Goal: Task Accomplishment & Management: Use online tool/utility

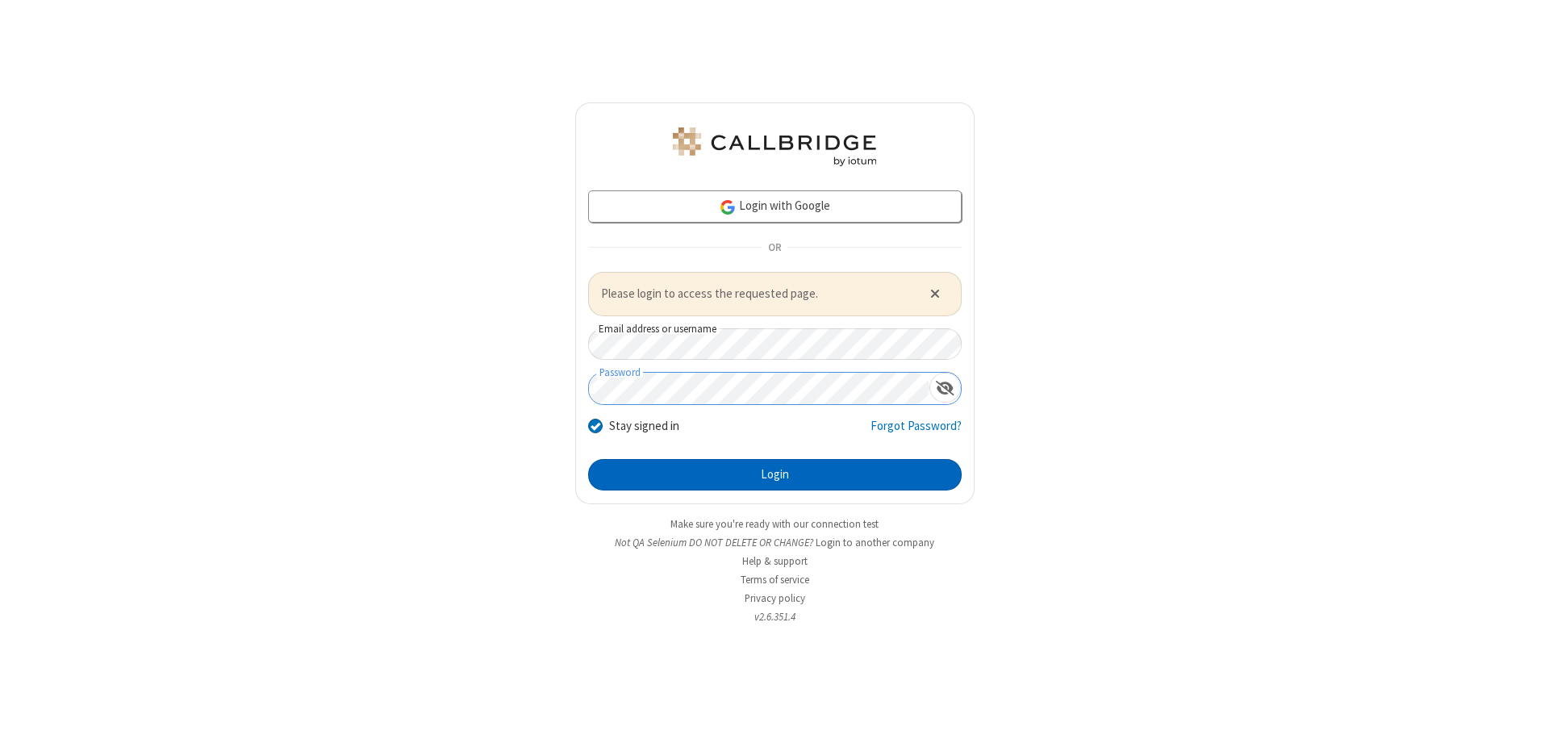
click at [775, 474] on button "Login" at bounding box center [775, 475] width 374 height 32
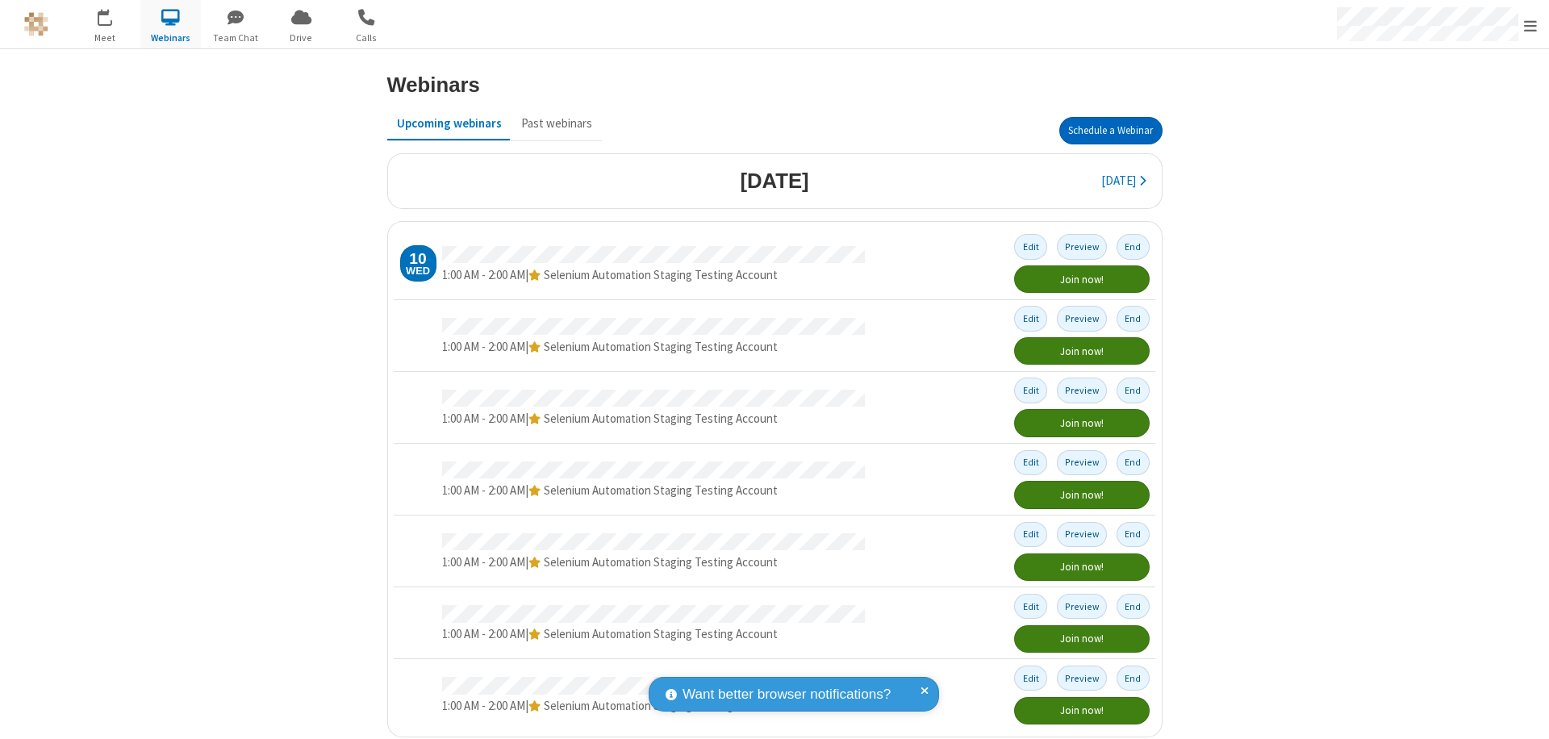
click at [1104, 131] on button "Schedule a Webinar" at bounding box center [1111, 130] width 103 height 27
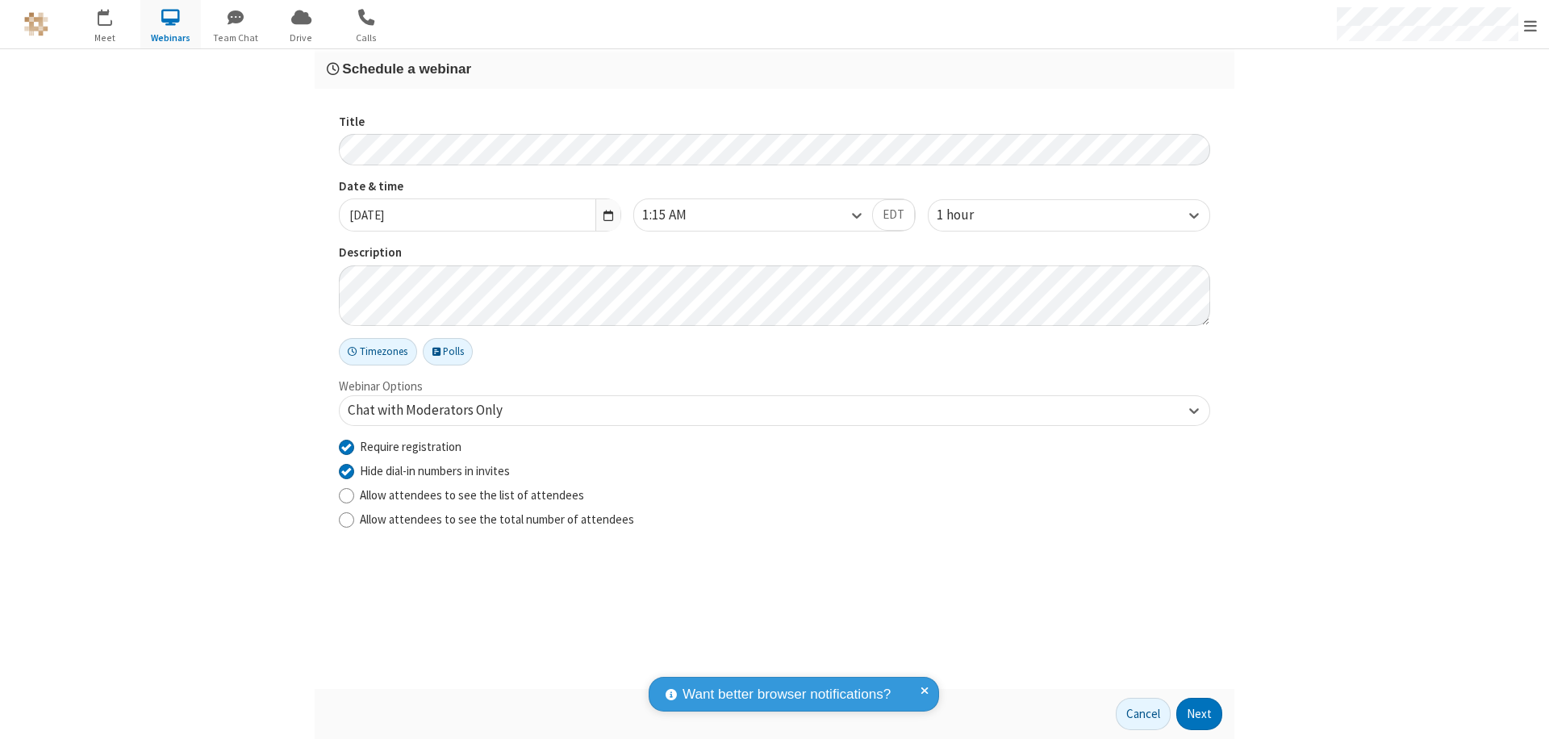
click at [346, 446] on input "Require registration" at bounding box center [346, 446] width 15 height 17
checkbox input "false"
click at [1200, 714] on button "Next" at bounding box center [1200, 714] width 46 height 32
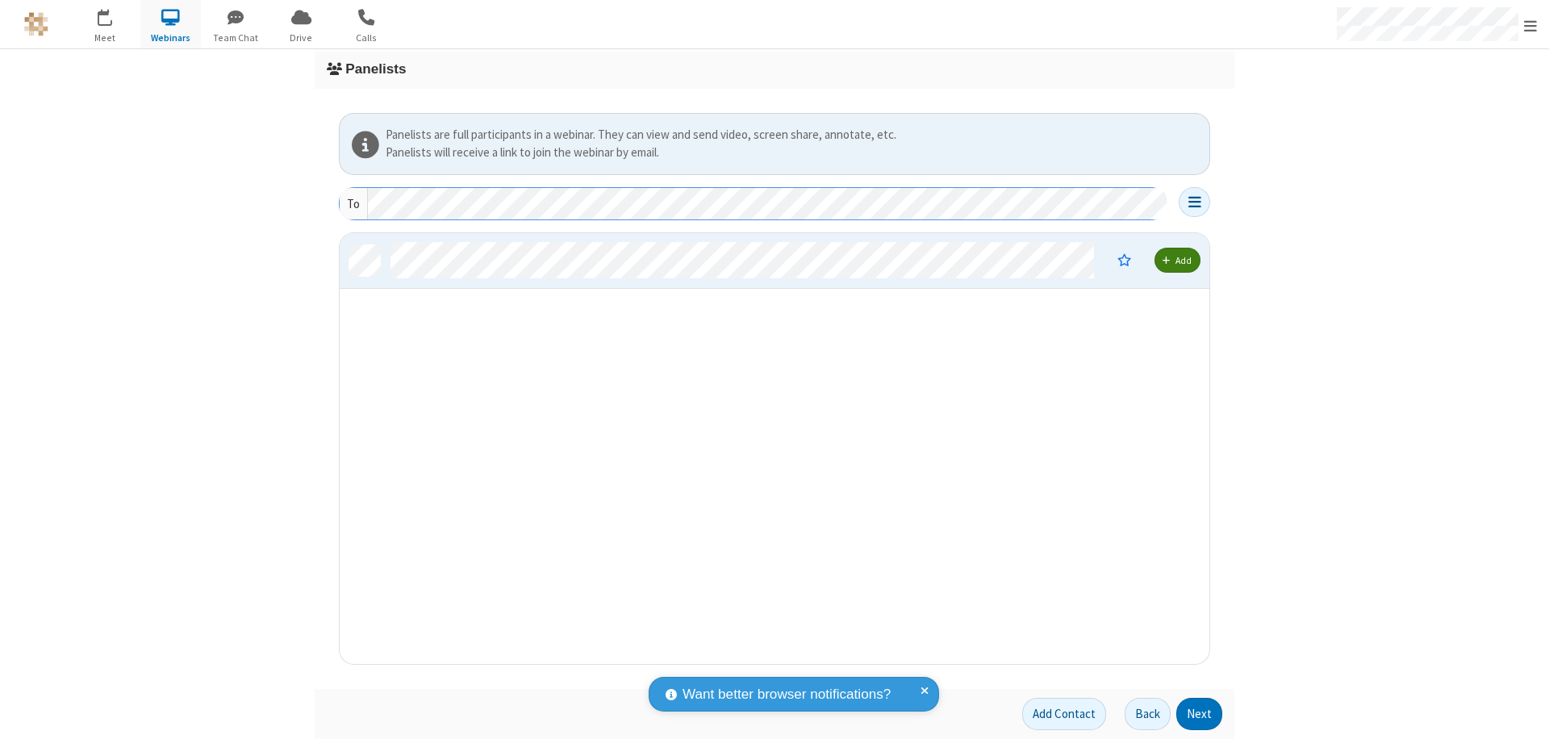
scroll to position [419, 858]
click at [1200, 714] on button "Next" at bounding box center [1200, 714] width 46 height 32
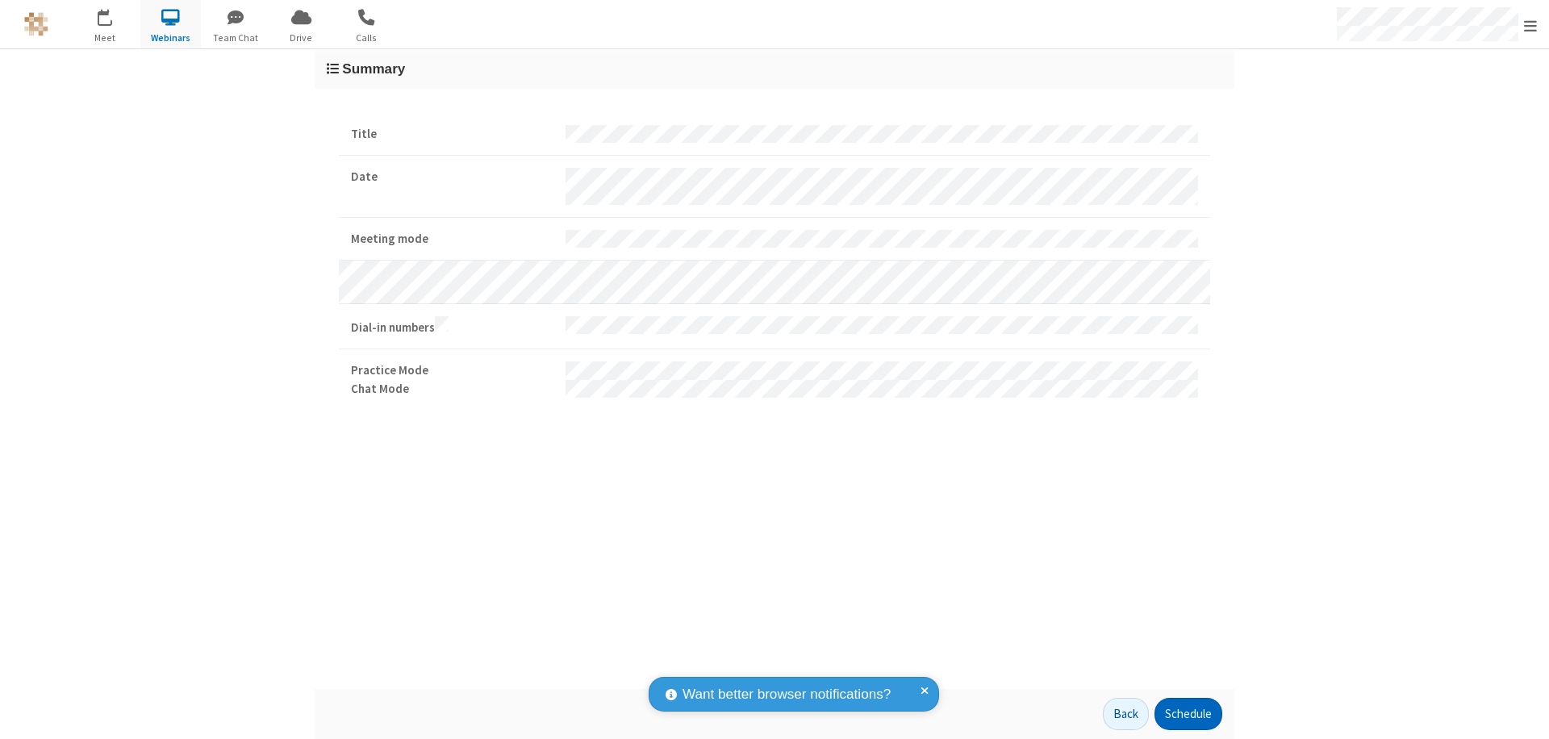
click at [1188, 714] on button "Schedule" at bounding box center [1189, 714] width 68 height 32
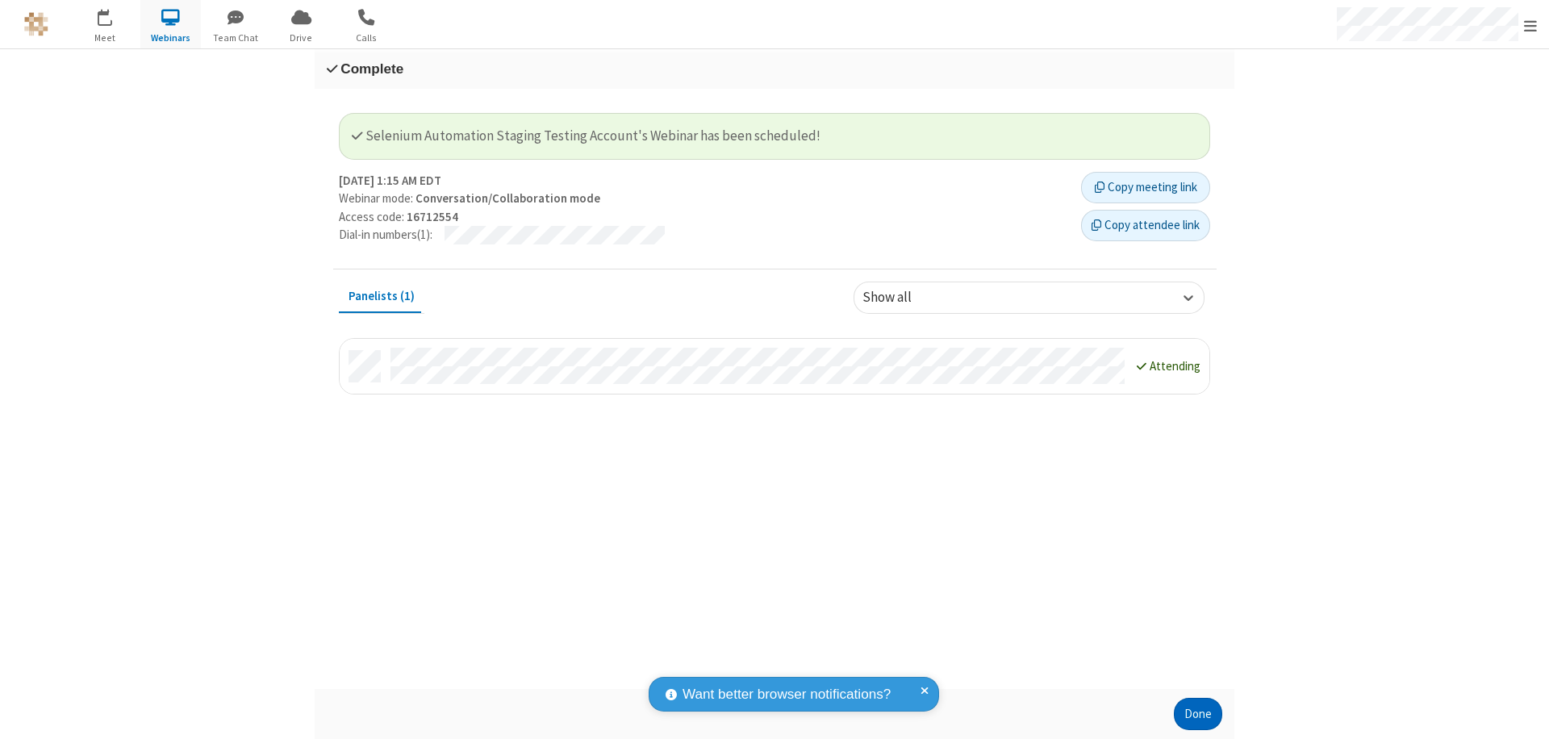
click at [1198, 714] on button "Done" at bounding box center [1198, 714] width 48 height 32
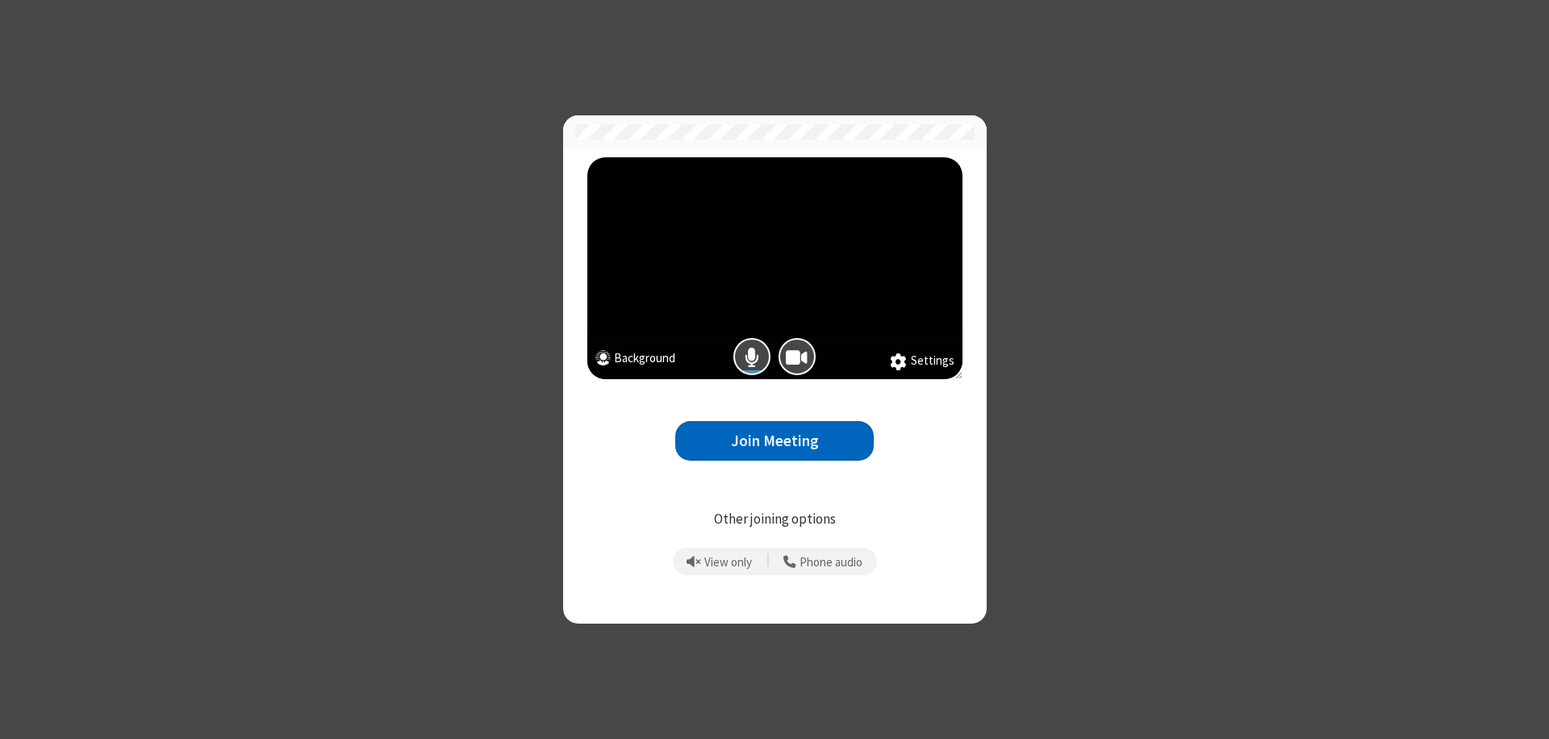
click at [775, 441] on button "Join Meeting" at bounding box center [774, 441] width 199 height 40
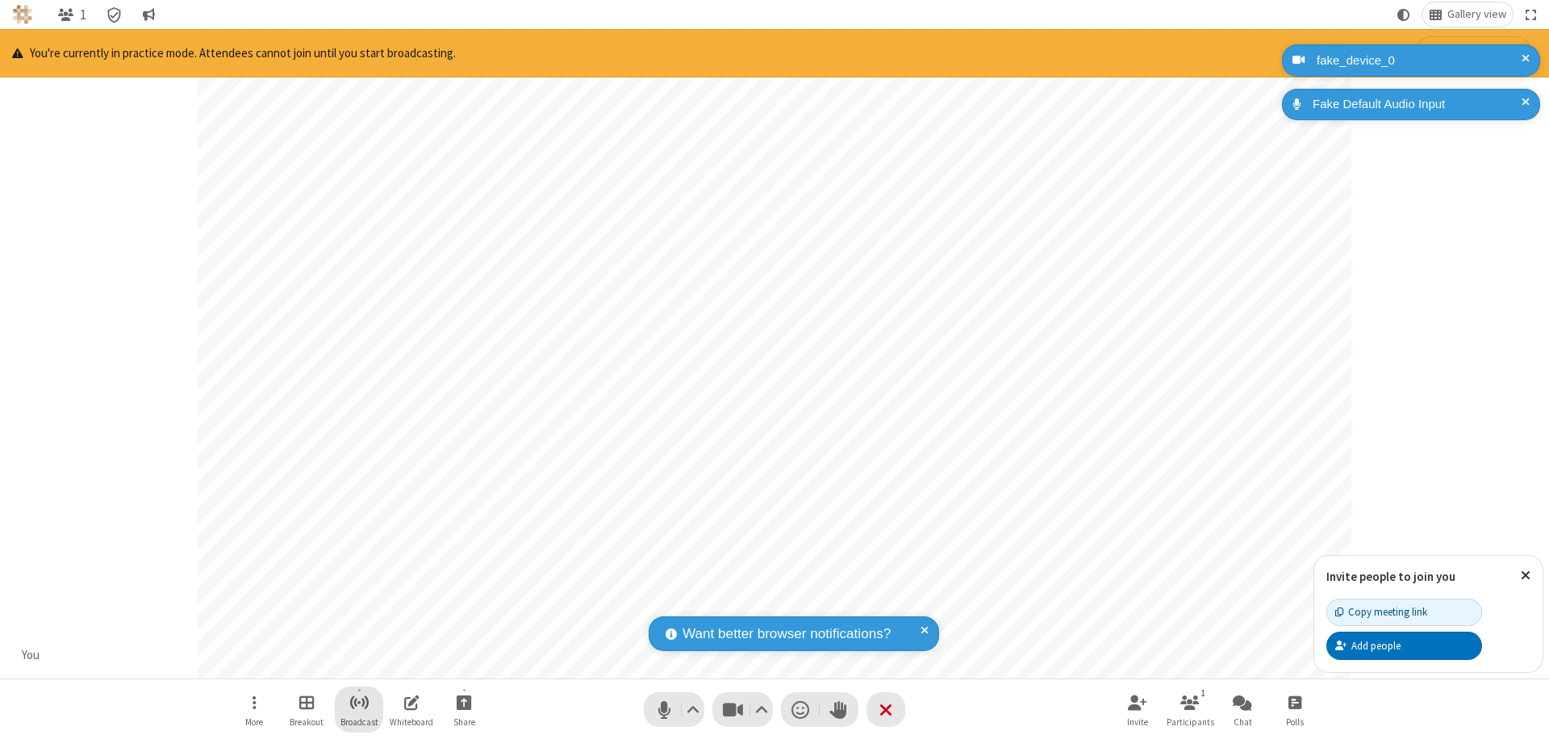
click at [358, 702] on span "Start broadcast" at bounding box center [359, 702] width 20 height 20
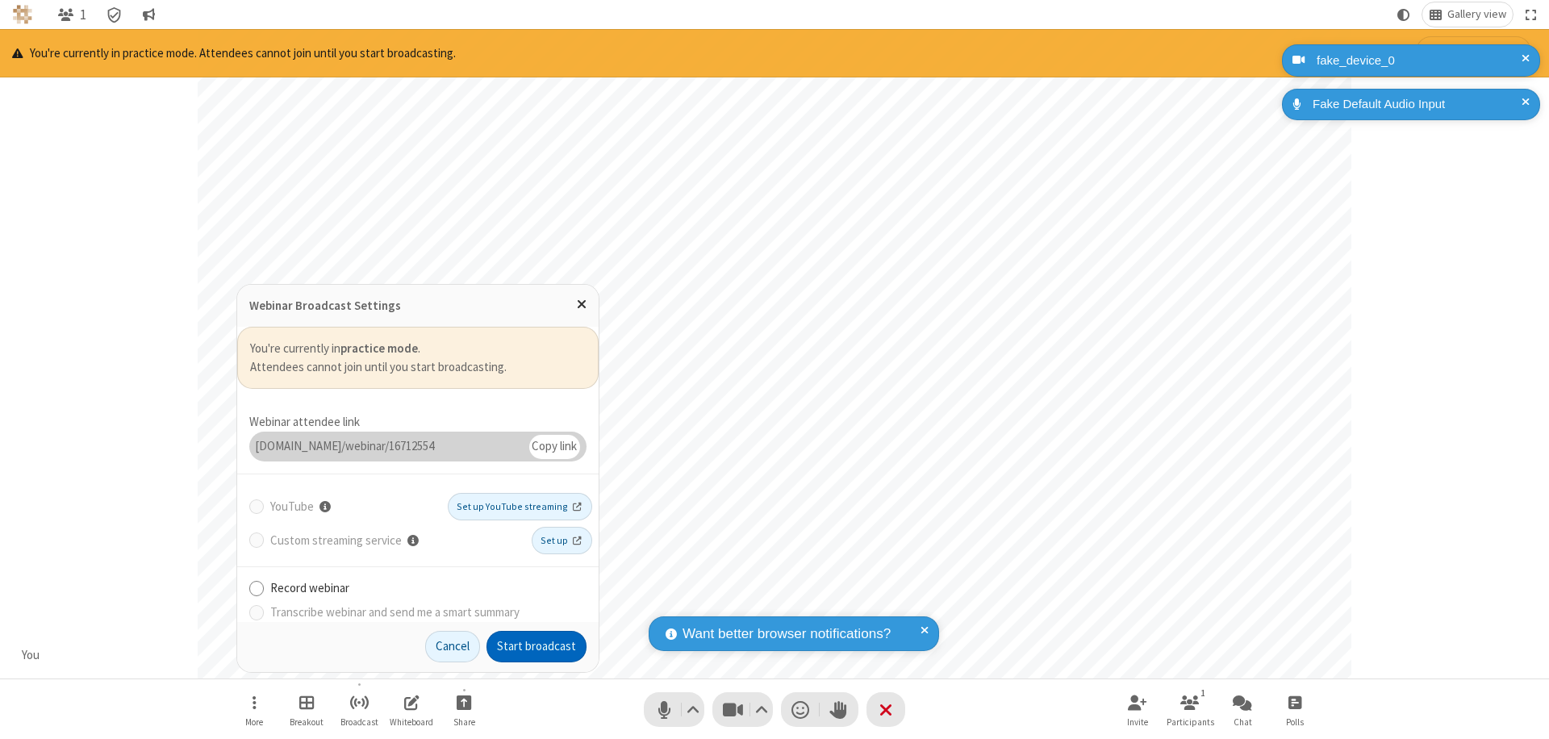
click at [537, 646] on button "Start broadcast" at bounding box center [537, 647] width 100 height 32
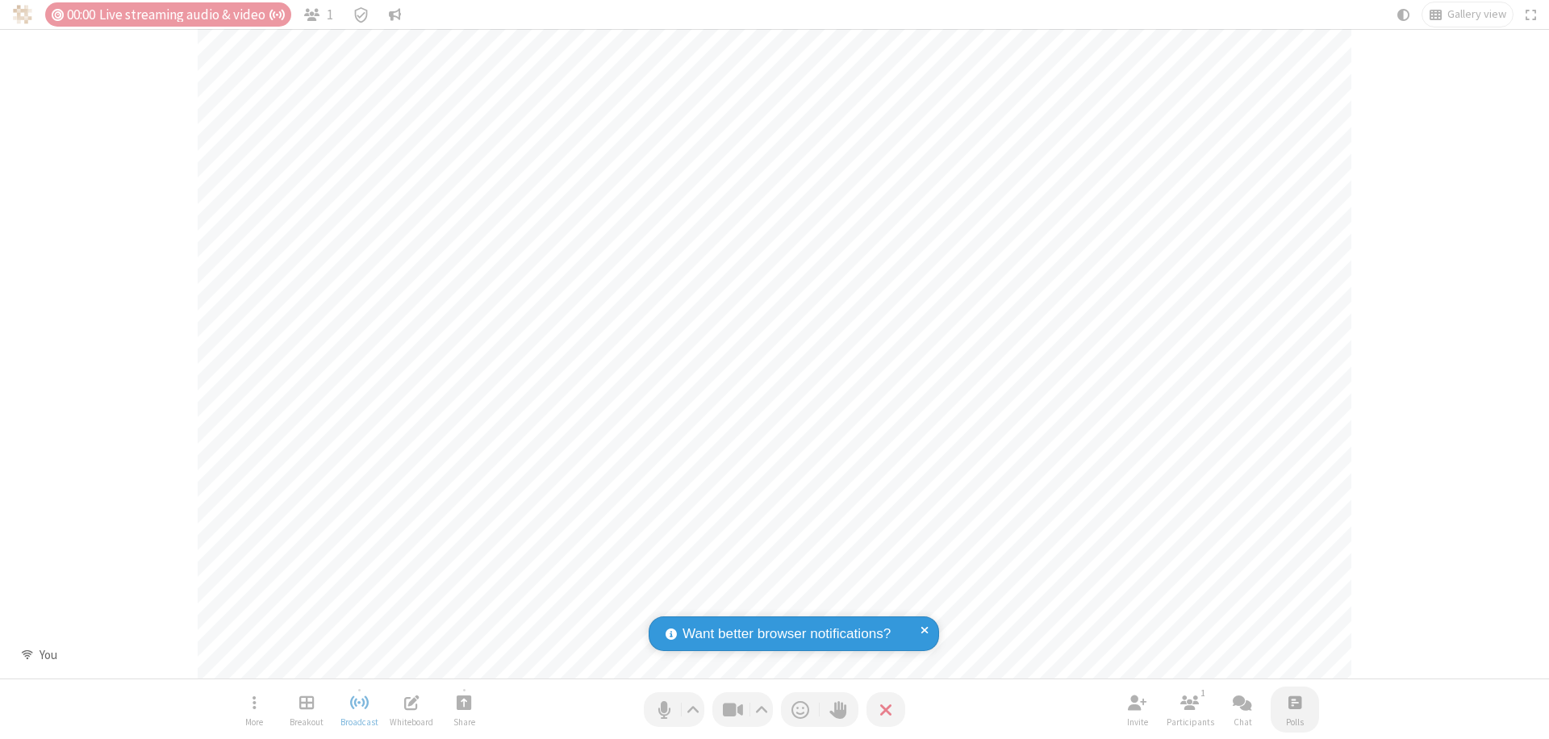
click at [1294, 702] on span "Open poll" at bounding box center [1295, 702] width 13 height 20
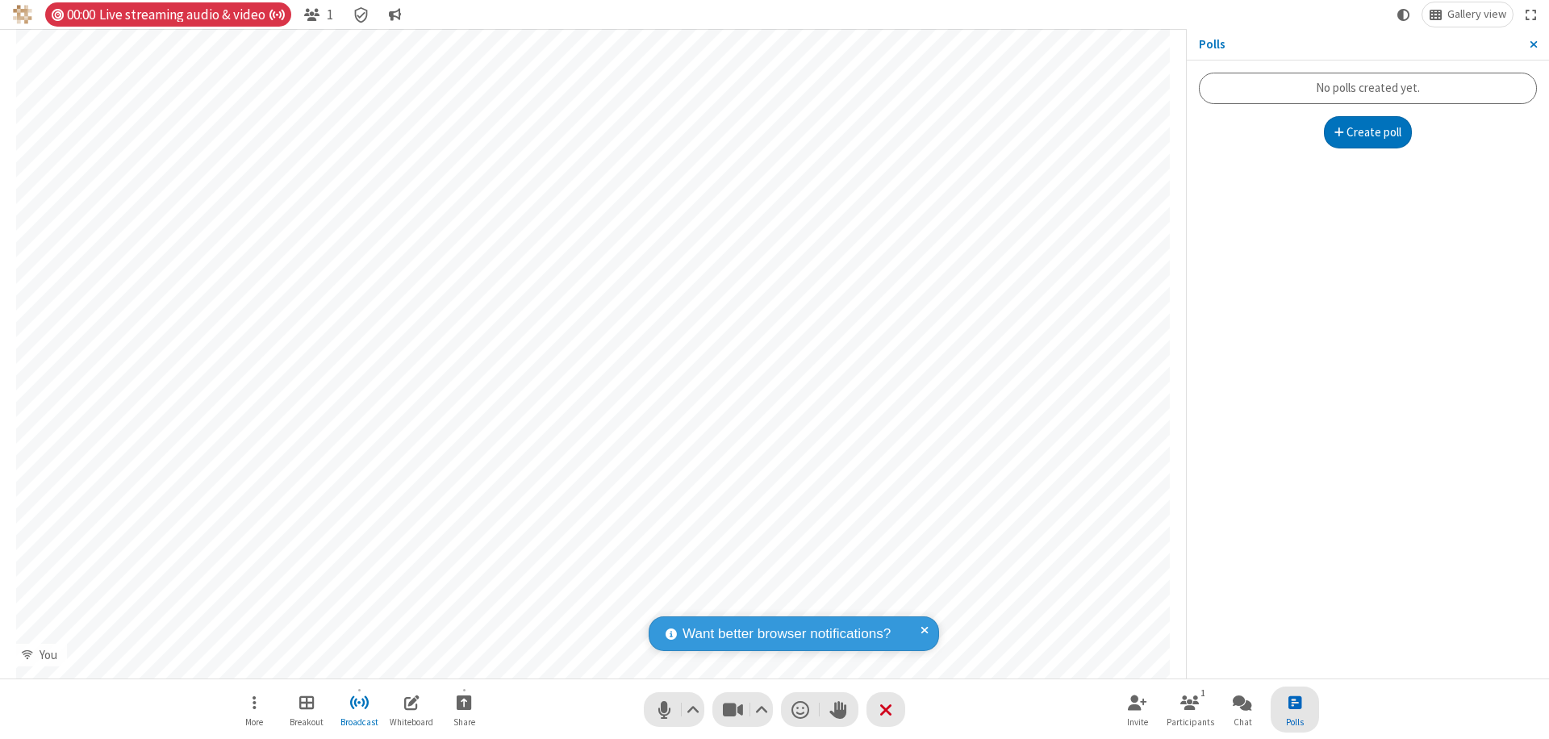
click at [1368, 132] on button "Create poll" at bounding box center [1368, 132] width 89 height 32
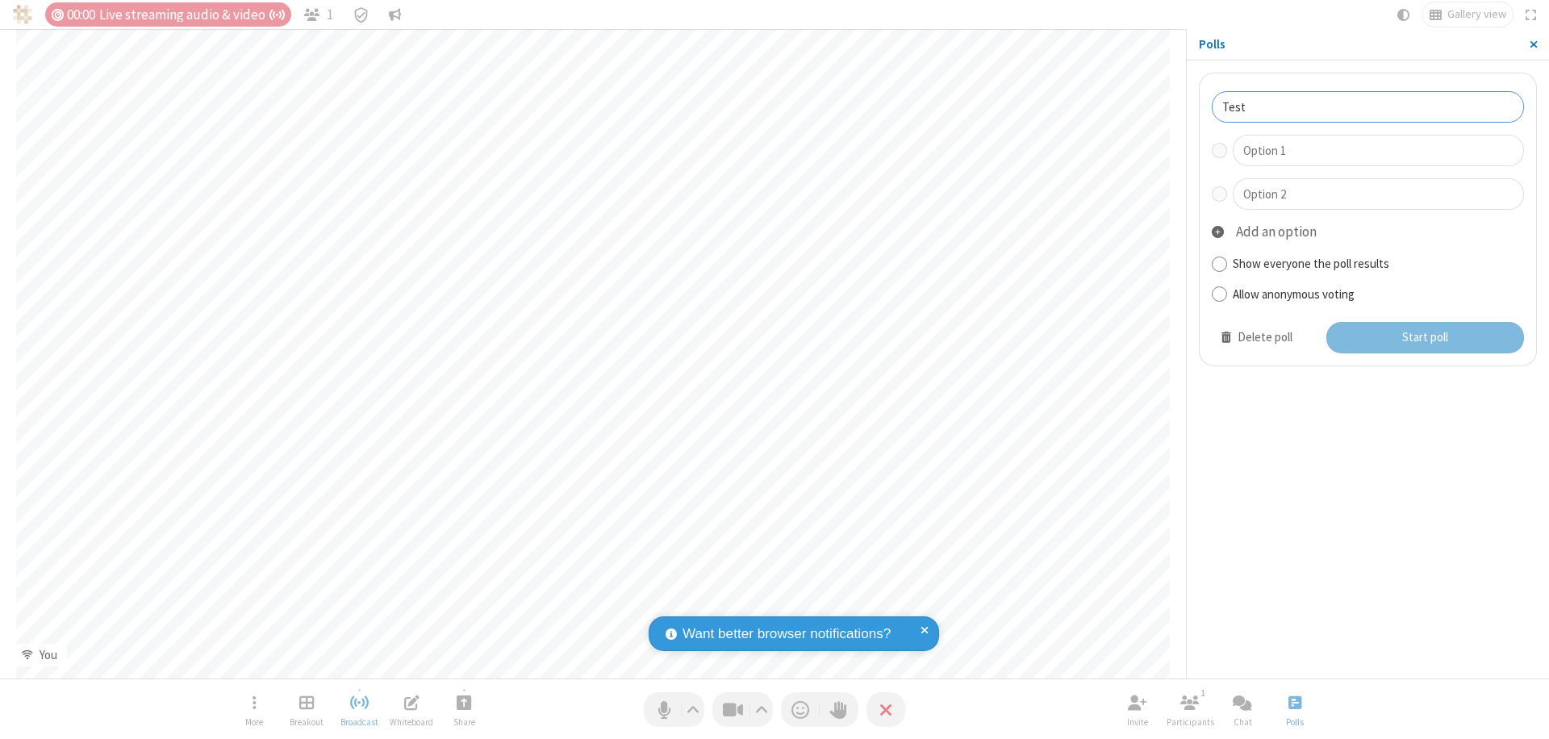
type input "Test"
type input "Yes"
type input "No"
click at [1424, 337] on button "Start poll" at bounding box center [1426, 338] width 199 height 32
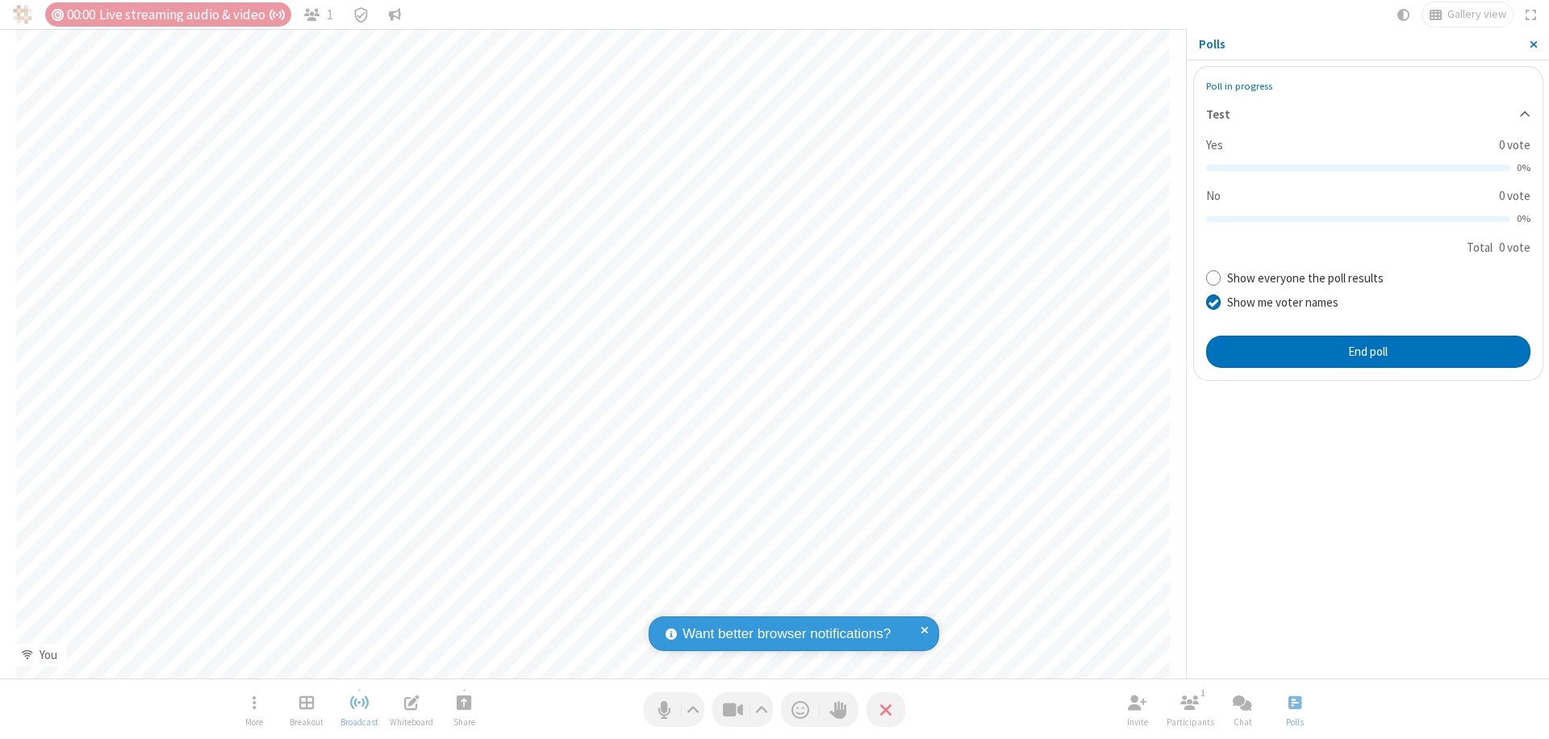
click at [1533, 44] on span "Close sidebar" at bounding box center [1534, 44] width 8 height 13
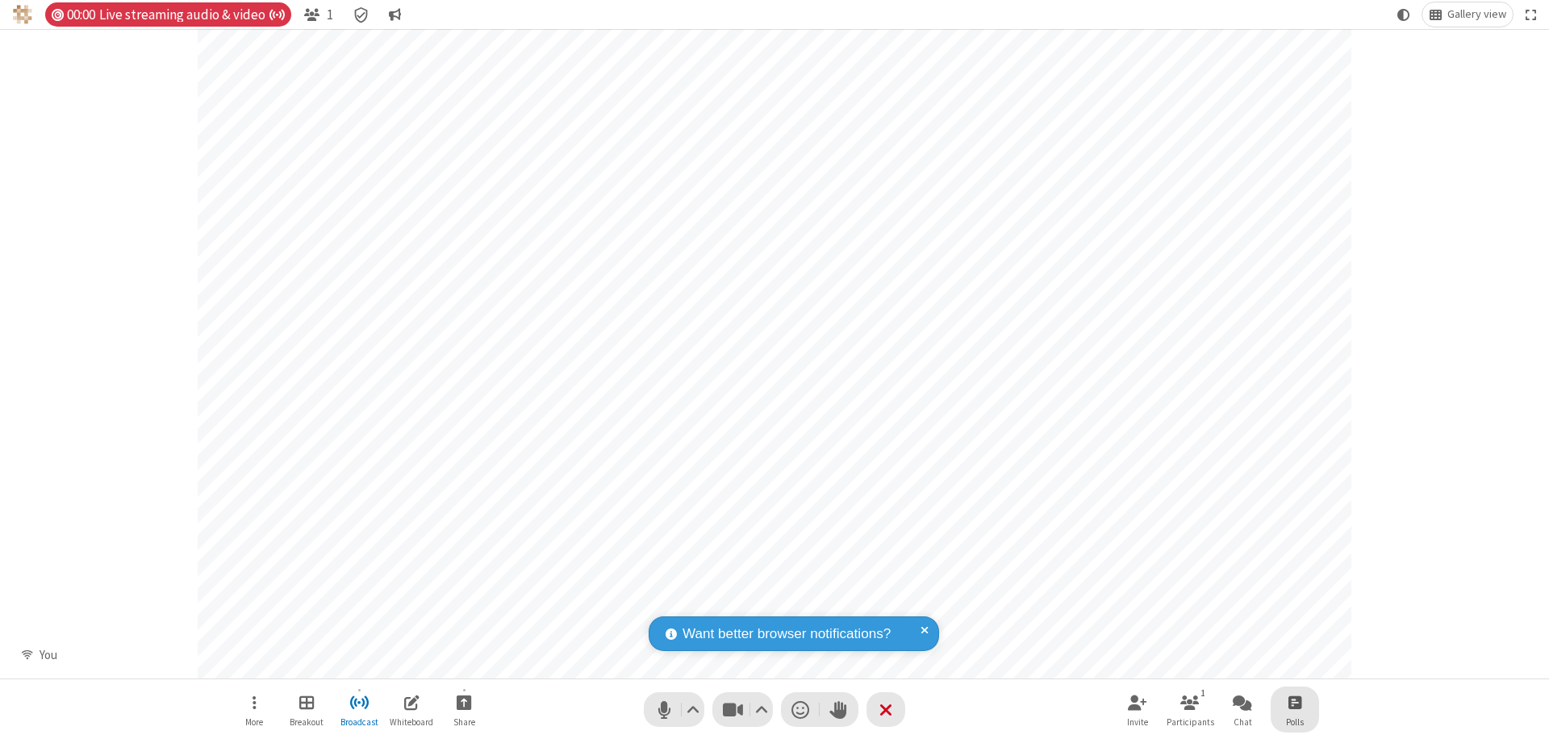
click at [1294, 702] on span "Open poll" at bounding box center [1295, 702] width 13 height 20
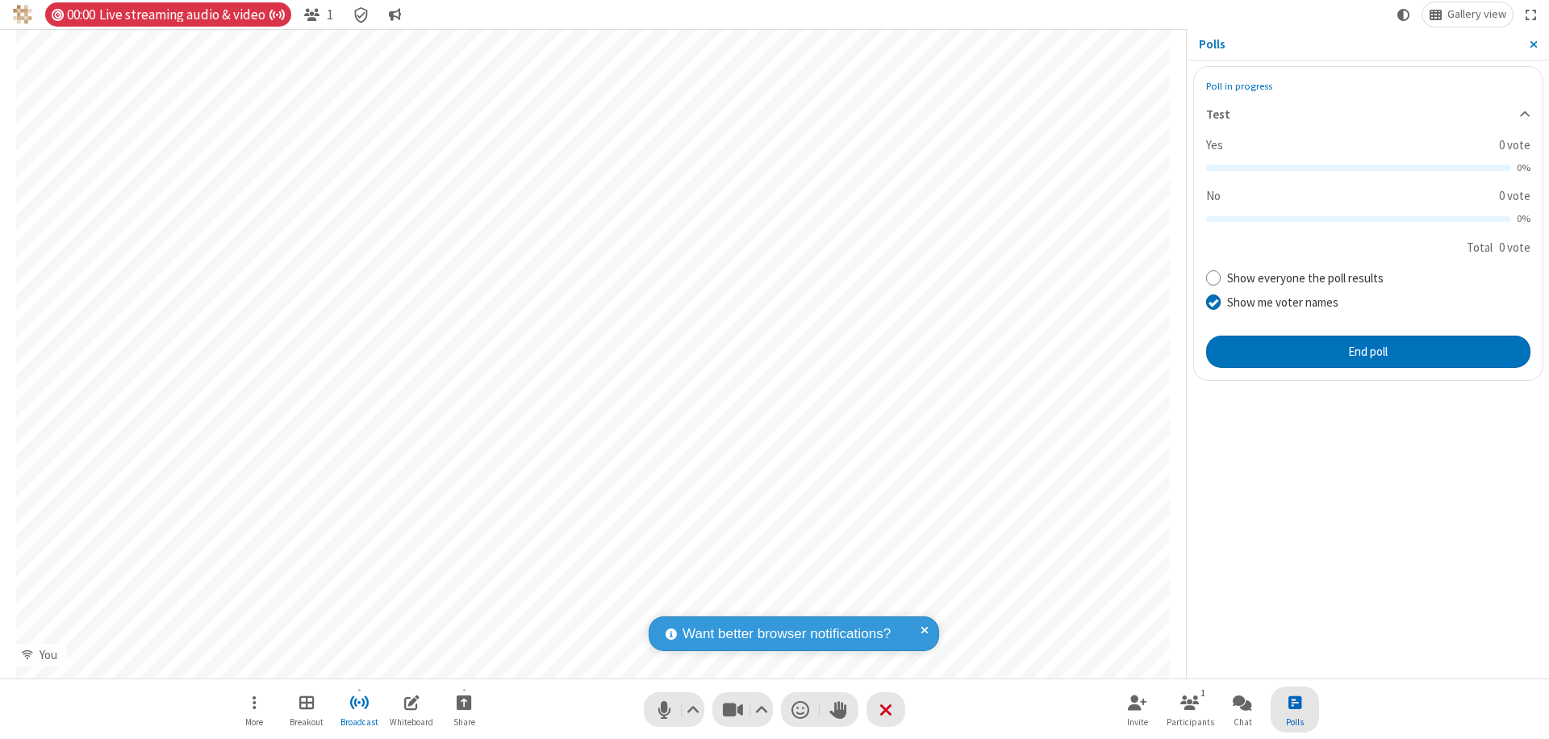
click at [1368, 351] on button "End poll" at bounding box center [1368, 352] width 324 height 32
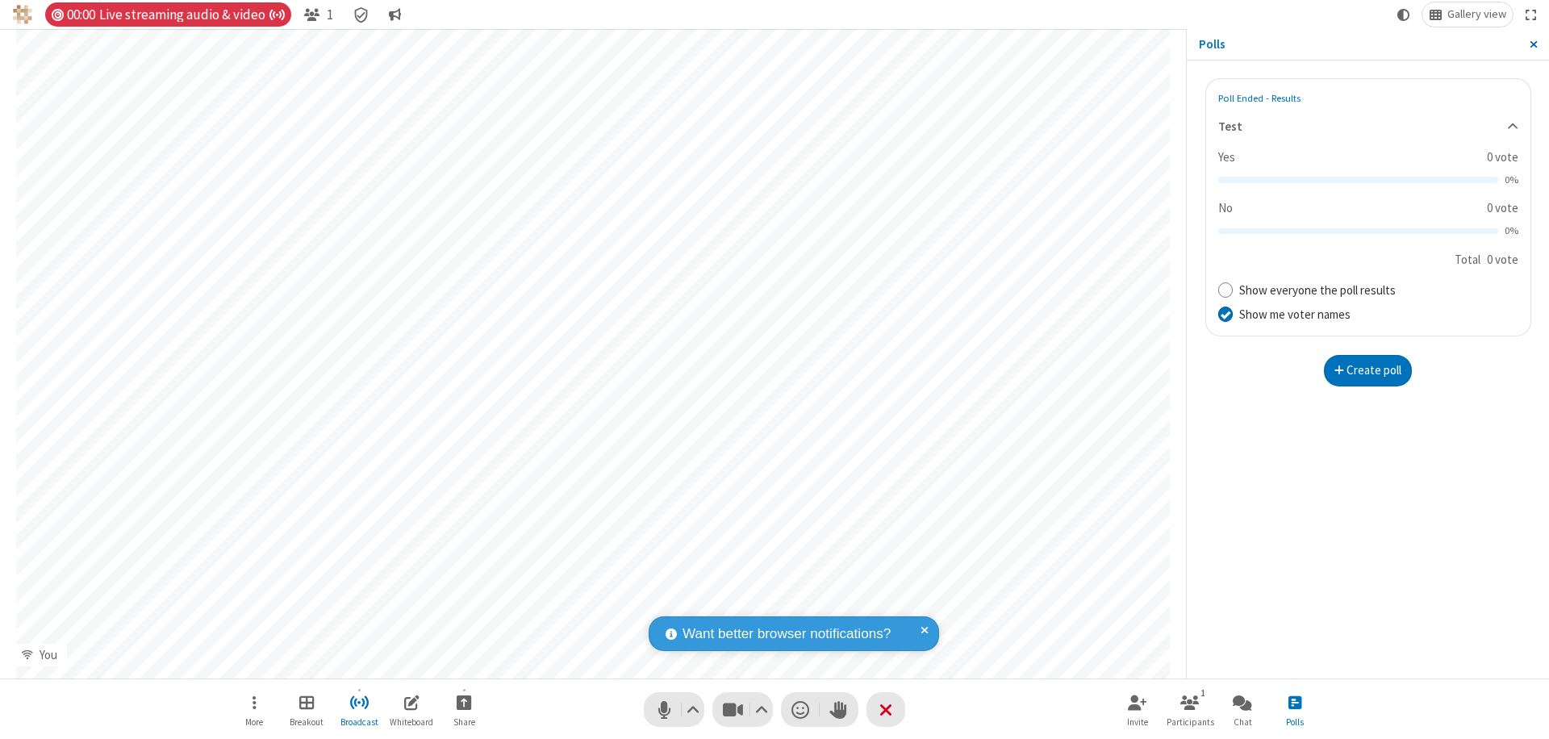
click at [1533, 44] on span "Close sidebar" at bounding box center [1534, 44] width 8 height 13
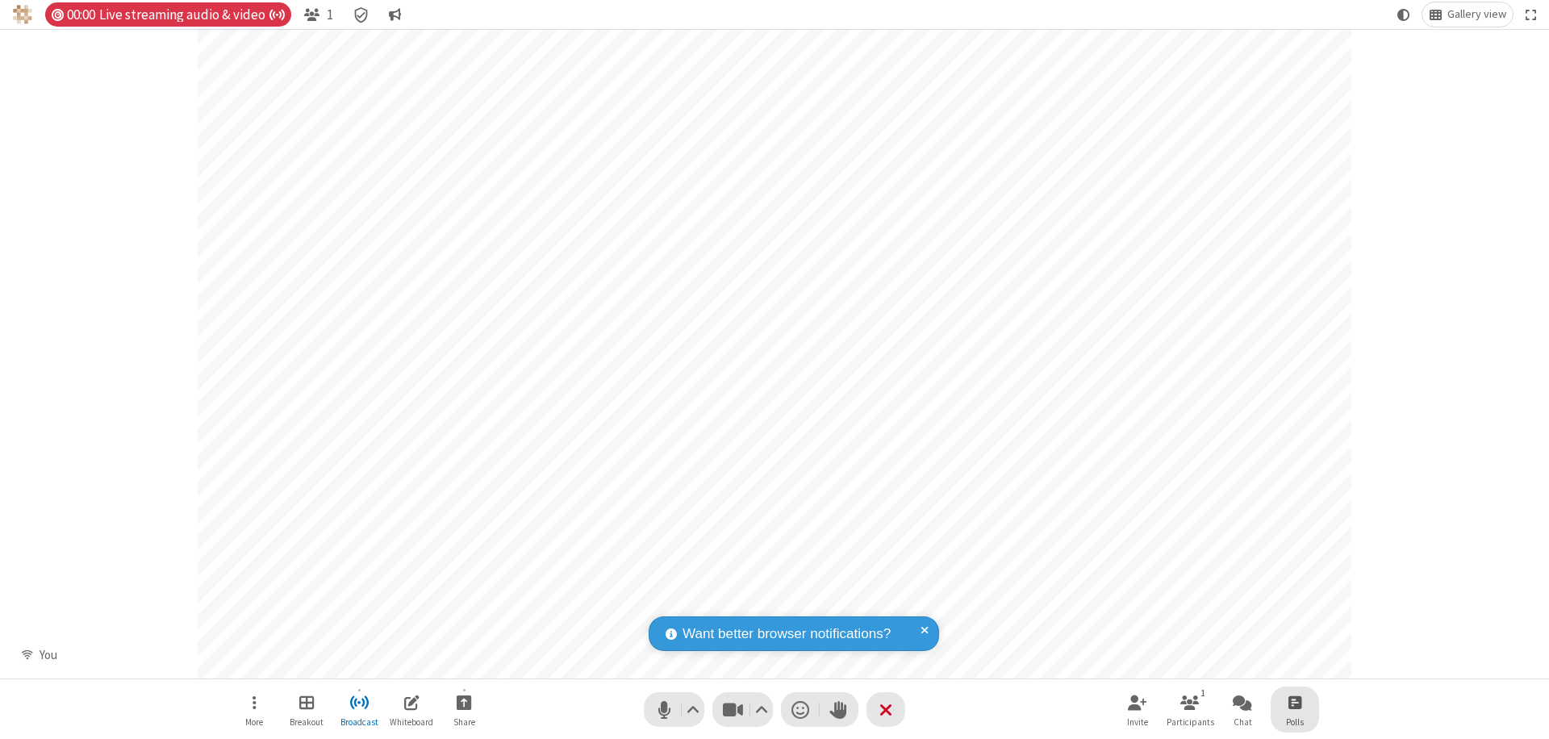
click at [1294, 702] on span "Open poll" at bounding box center [1295, 702] width 13 height 20
